Goal: Task Accomplishment & Management: Manage account settings

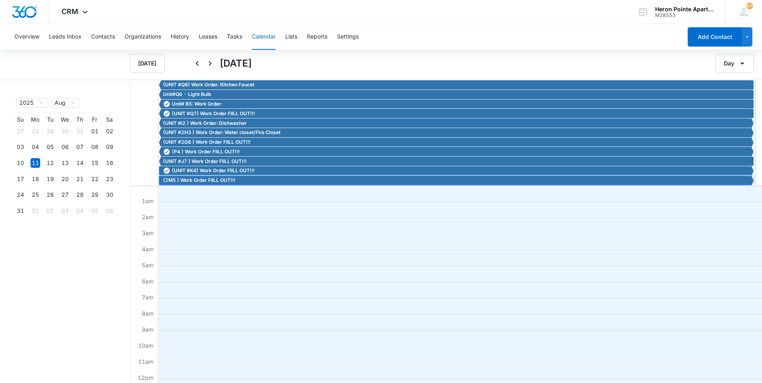
click at [213, 182] on span "(2M5 ) Work Order FIILL OUT!!!" at bounding box center [199, 180] width 72 height 7
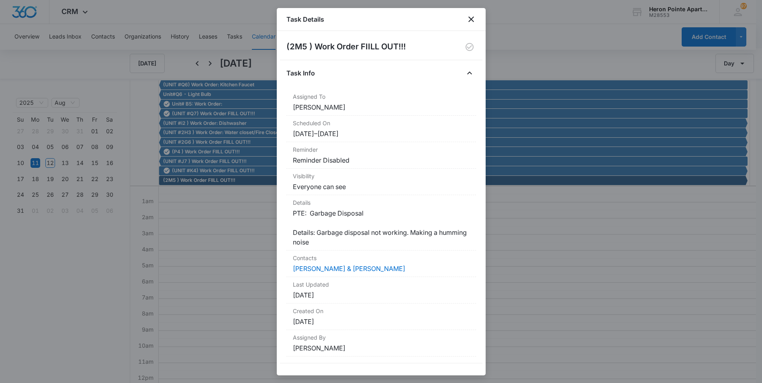
click at [470, 14] on div "Task Details" at bounding box center [381, 19] width 209 height 23
click at [472, 18] on icon "close" at bounding box center [471, 19] width 6 height 6
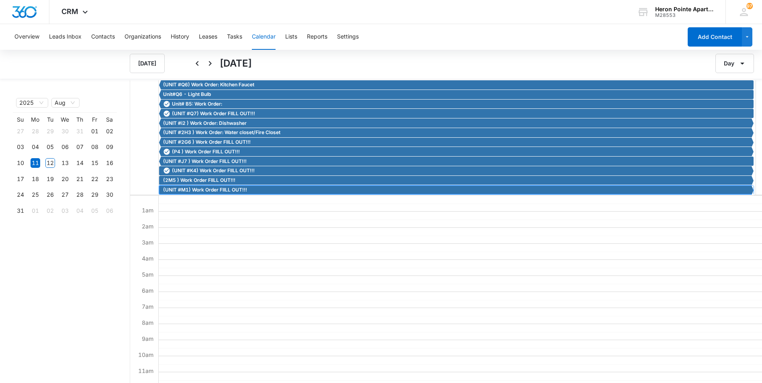
click at [214, 191] on span "(UNIT #M1) Work Order FIILL OUT!!!" at bounding box center [205, 189] width 84 height 7
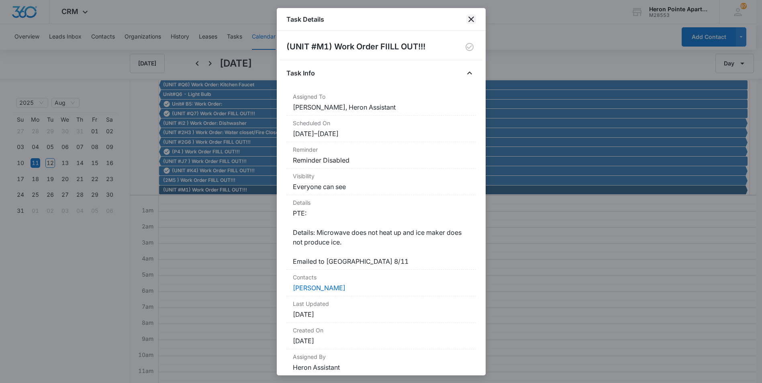
click at [470, 17] on icon "close" at bounding box center [471, 19] width 10 height 10
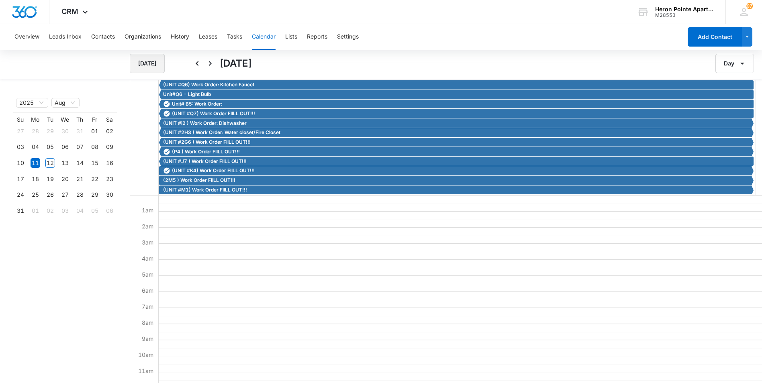
click at [153, 67] on button "Today" at bounding box center [147, 63] width 35 height 19
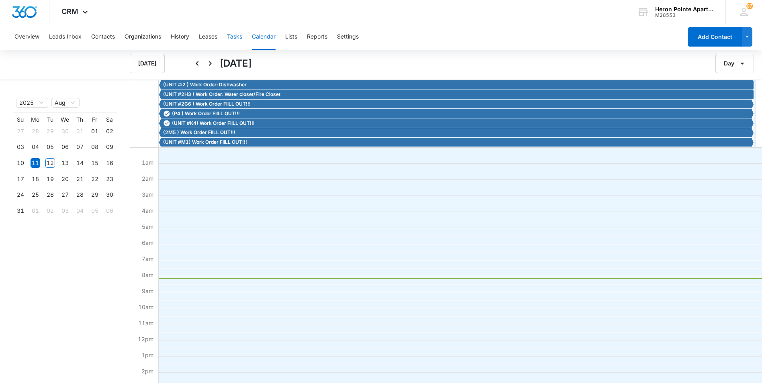
click at [233, 36] on button "Tasks" at bounding box center [234, 37] width 15 height 26
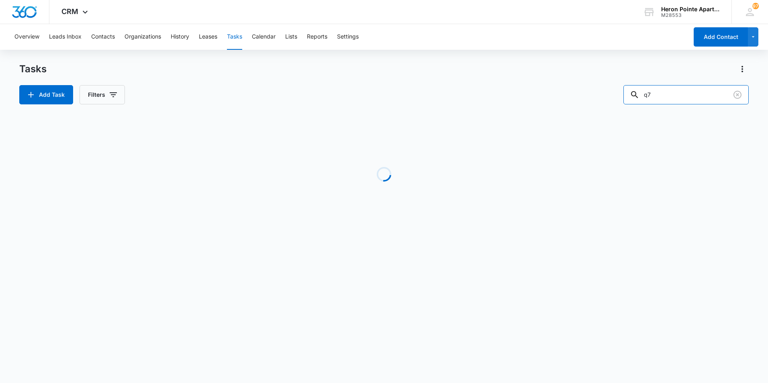
drag, startPoint x: 639, startPoint y: 95, endPoint x: 606, endPoint y: 96, distance: 33.0
click at [606, 96] on div "Add Task Filters q7" at bounding box center [384, 94] width 730 height 19
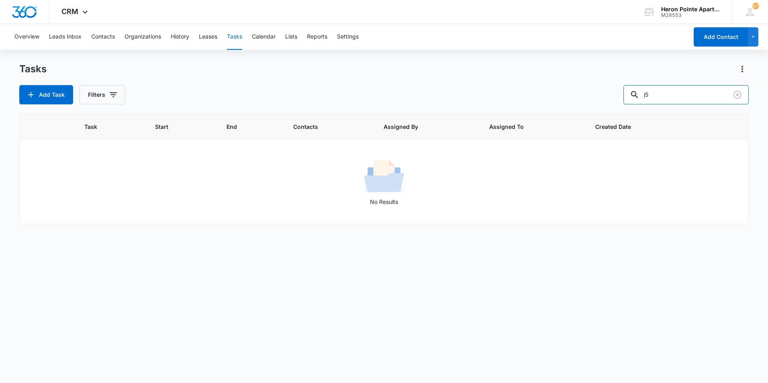
type input "j5"
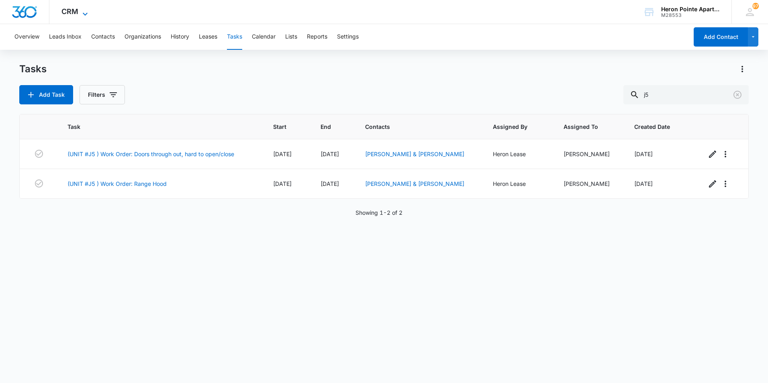
click at [73, 11] on span "CRM" at bounding box center [69, 11] width 17 height 8
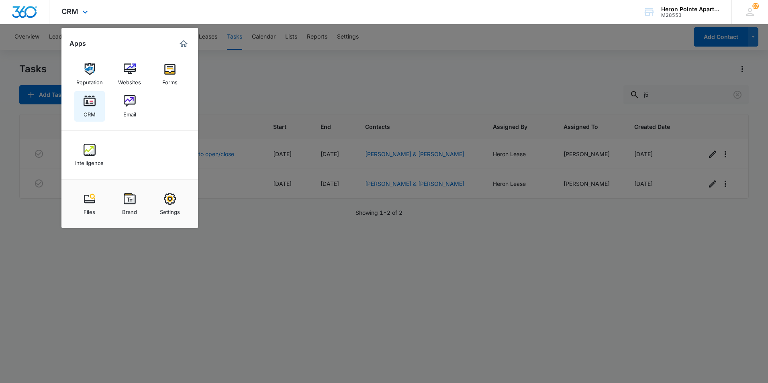
click at [89, 104] on img at bounding box center [90, 101] width 12 height 12
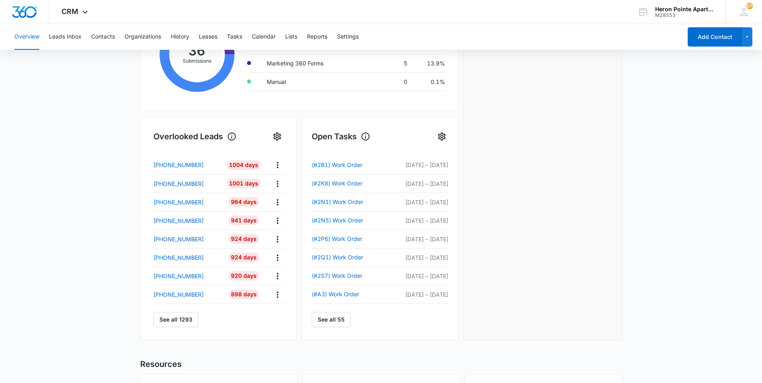
scroll to position [201, 0]
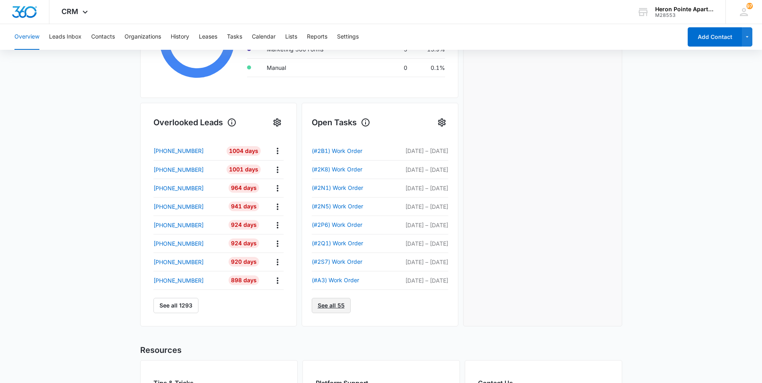
click at [334, 308] on link "See all 55" at bounding box center [331, 305] width 39 height 15
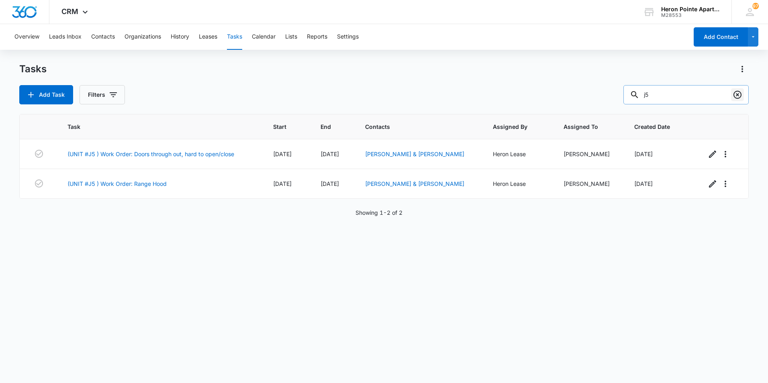
click at [738, 91] on icon "Clear" at bounding box center [738, 95] width 8 height 8
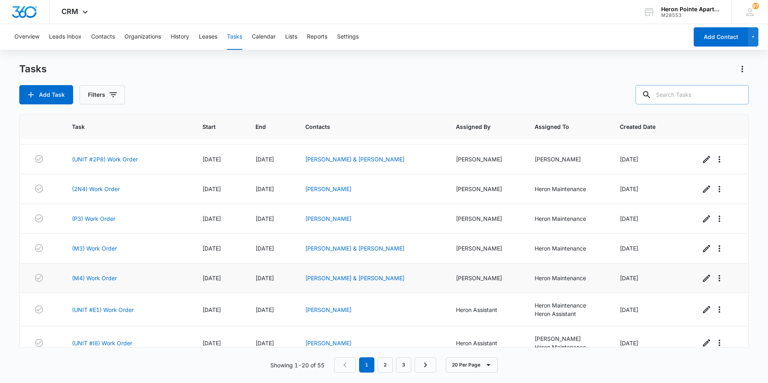
scroll to position [401, 0]
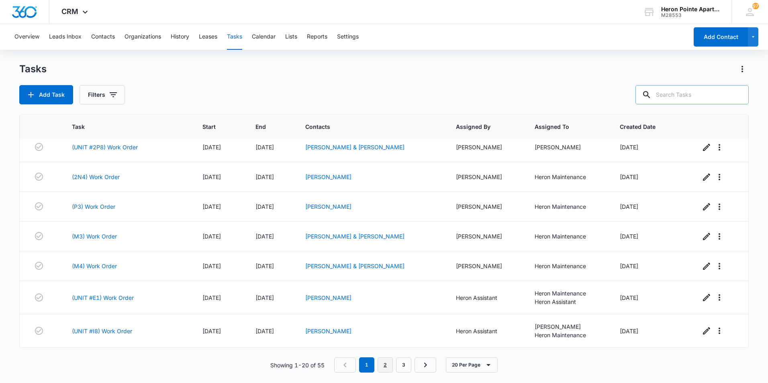
click at [388, 366] on link "2" at bounding box center [385, 365] width 15 height 15
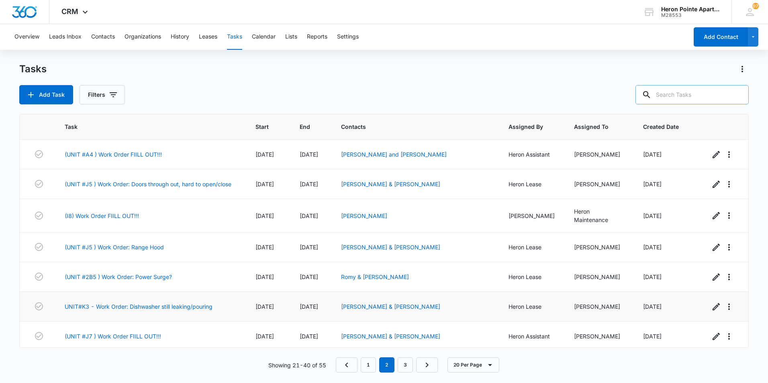
scroll to position [421, 0]
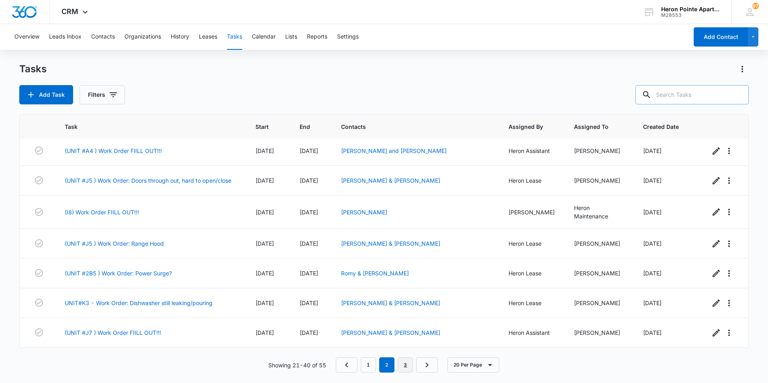
click at [404, 364] on link "3" at bounding box center [405, 365] width 15 height 15
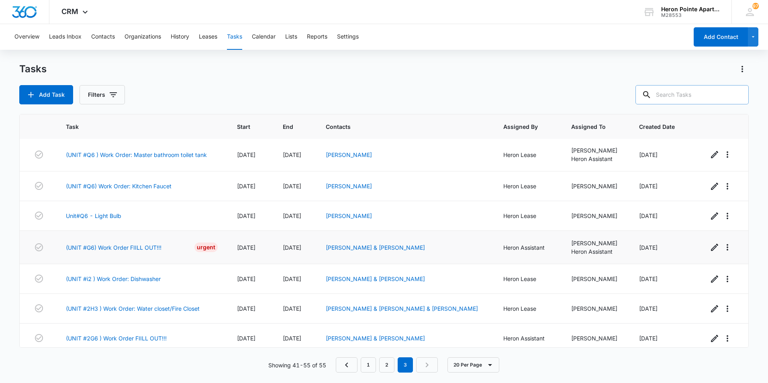
scroll to position [161, 0]
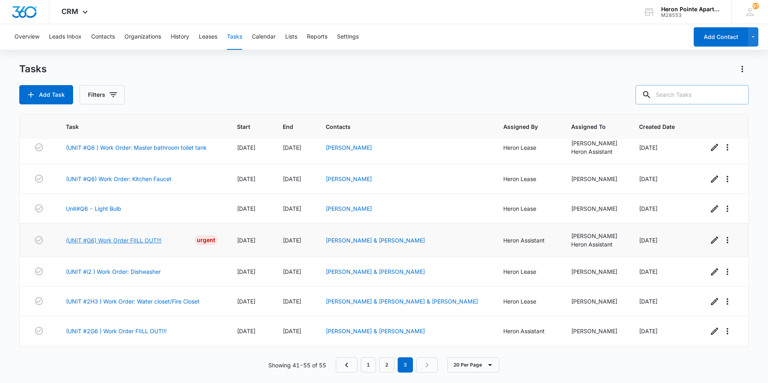
click at [141, 239] on link "(UNIT #G6) Work Order FIILL OUT!!!" at bounding box center [114, 240] width 96 height 8
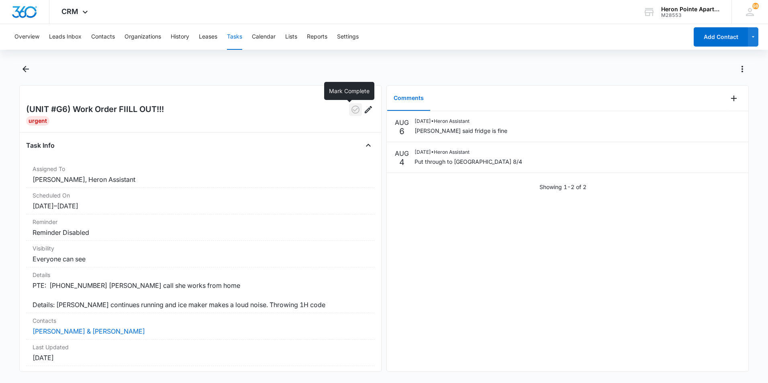
click at [352, 109] on icon "button" at bounding box center [356, 110] width 10 height 10
click at [237, 35] on button "Tasks" at bounding box center [234, 37] width 15 height 26
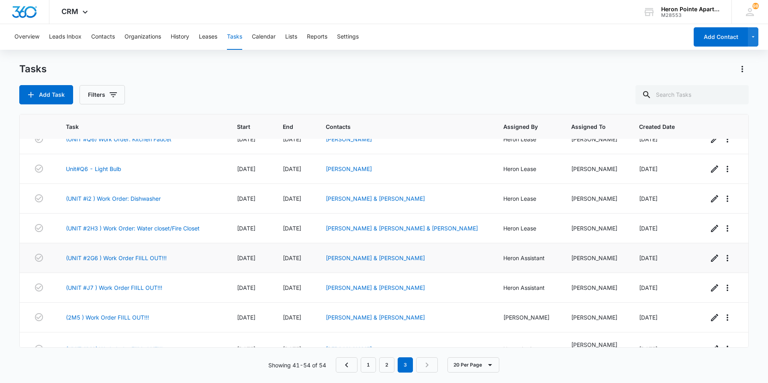
scroll to position [219, 0]
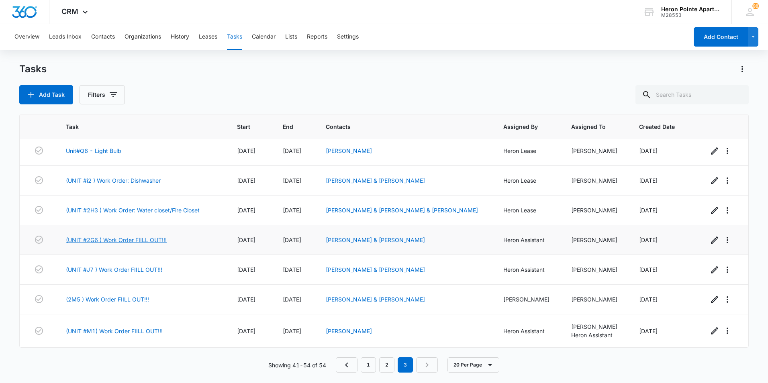
click at [130, 239] on link "(UNIT #2G6 ) Work Order FIILL OUT!!!" at bounding box center [116, 240] width 101 height 8
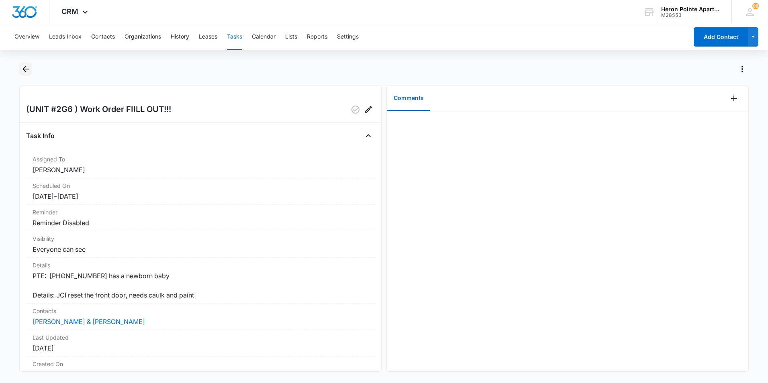
click at [27, 69] on icon "Back" at bounding box center [25, 69] width 6 height 6
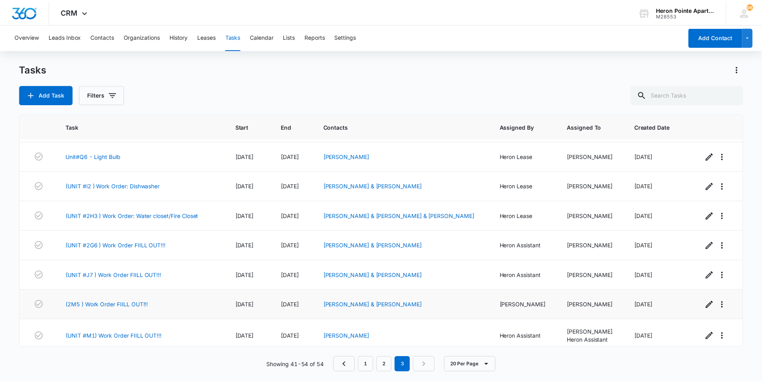
scroll to position [219, 0]
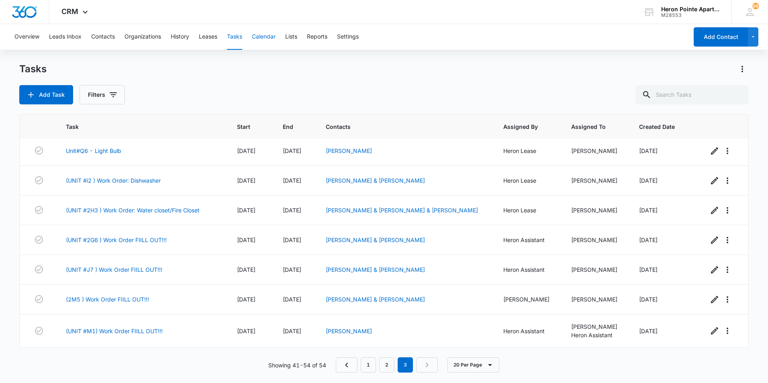
click at [266, 35] on button "Calendar" at bounding box center [264, 37] width 24 height 26
